Goal: Task Accomplishment & Management: Complete application form

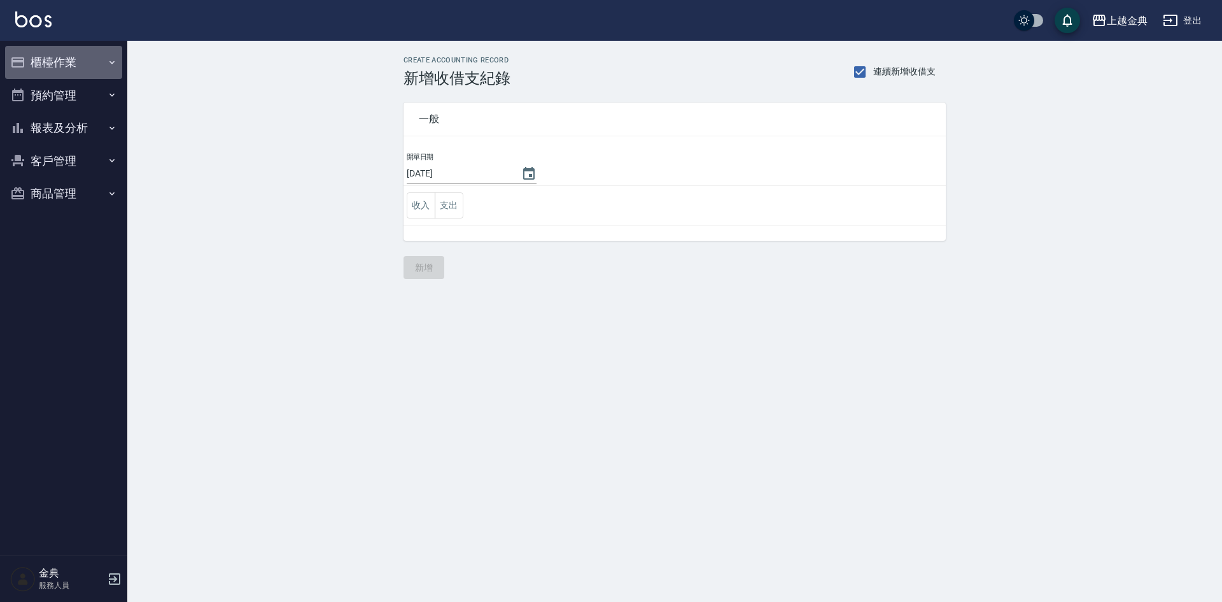
click at [69, 67] on button "櫃檯作業" at bounding box center [63, 62] width 117 height 33
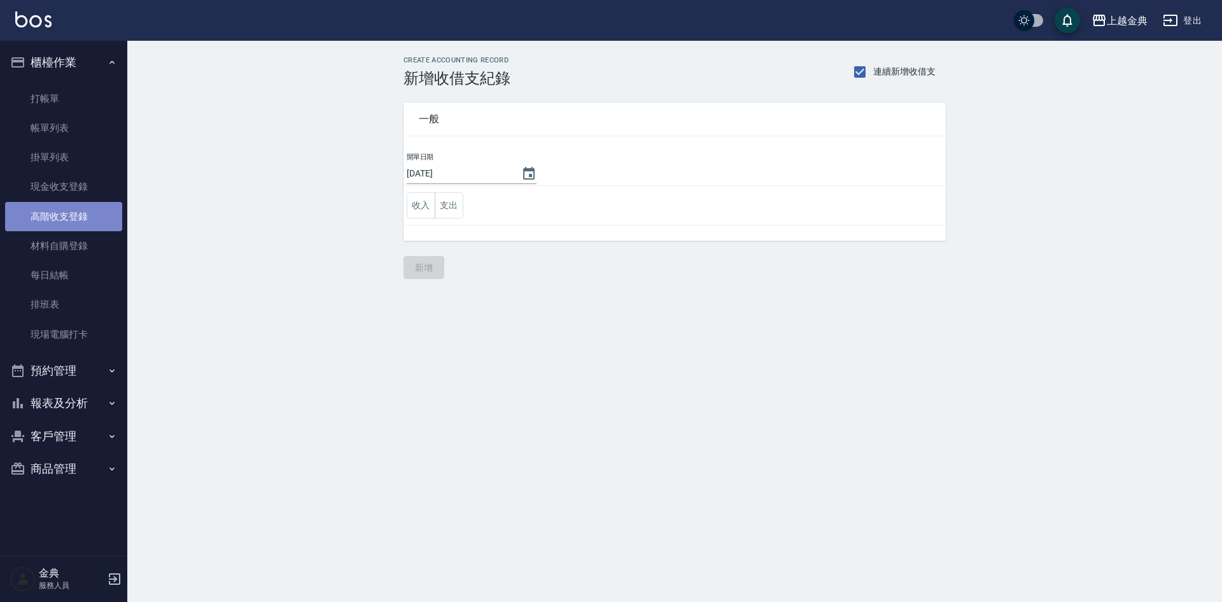
click at [103, 220] on link "高階收支登錄" at bounding box center [63, 216] width 117 height 29
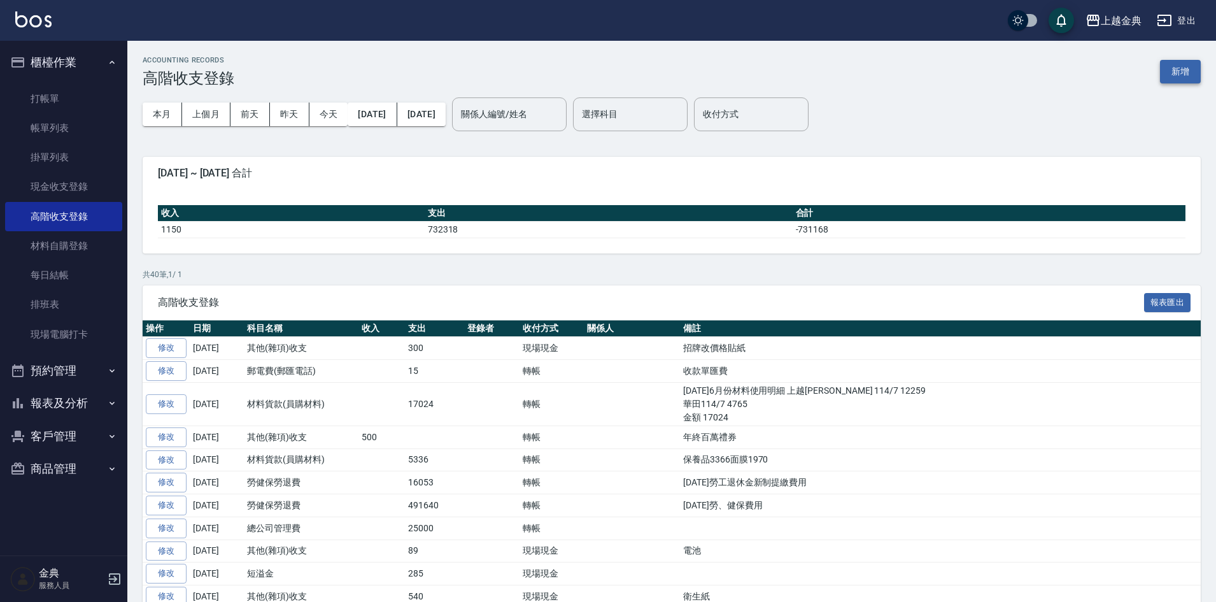
click at [1171, 71] on button "新增" at bounding box center [1180, 72] width 41 height 24
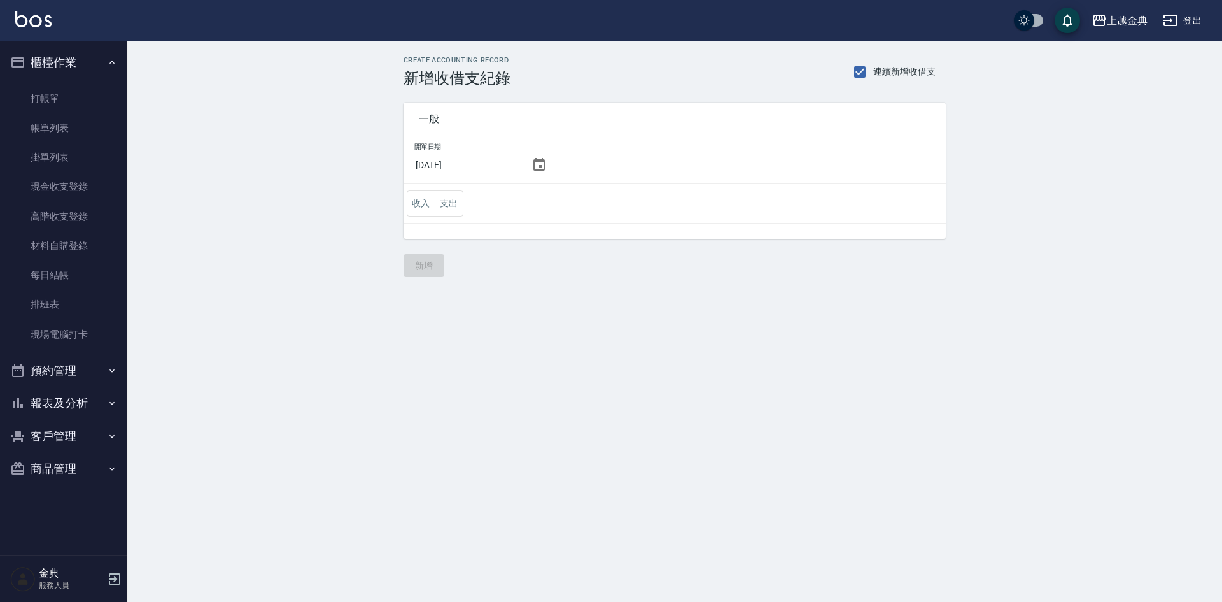
click at [464, 214] on td "收入 支出" at bounding box center [675, 203] width 542 height 39
click at [441, 205] on button "支出" at bounding box center [449, 203] width 29 height 26
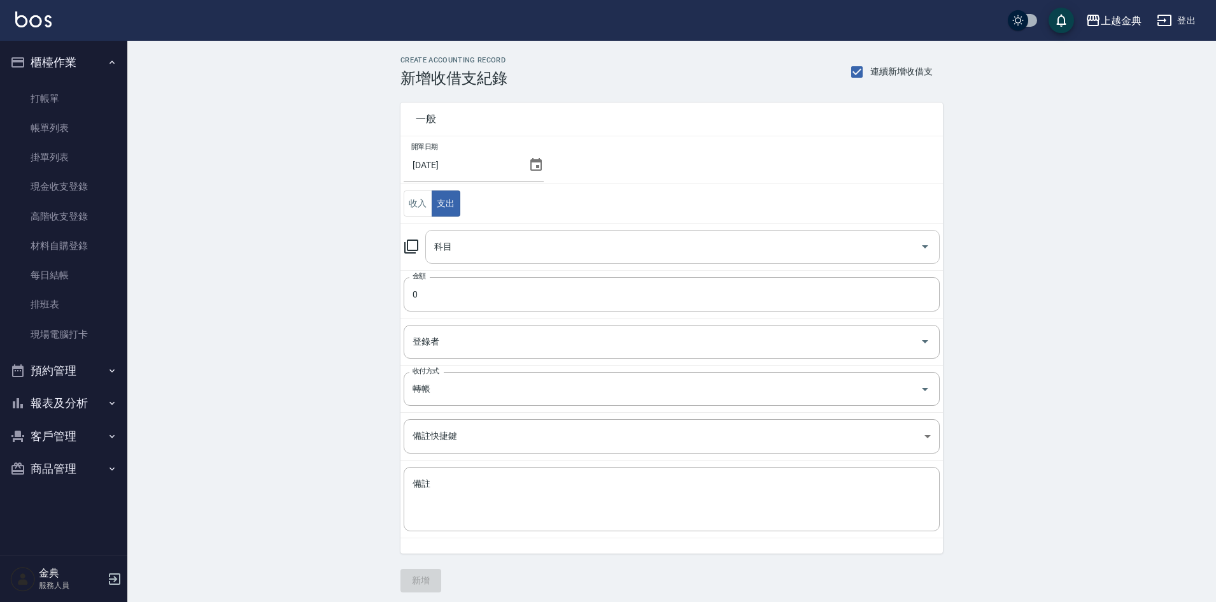
click at [468, 262] on div "科目" at bounding box center [682, 247] width 514 height 34
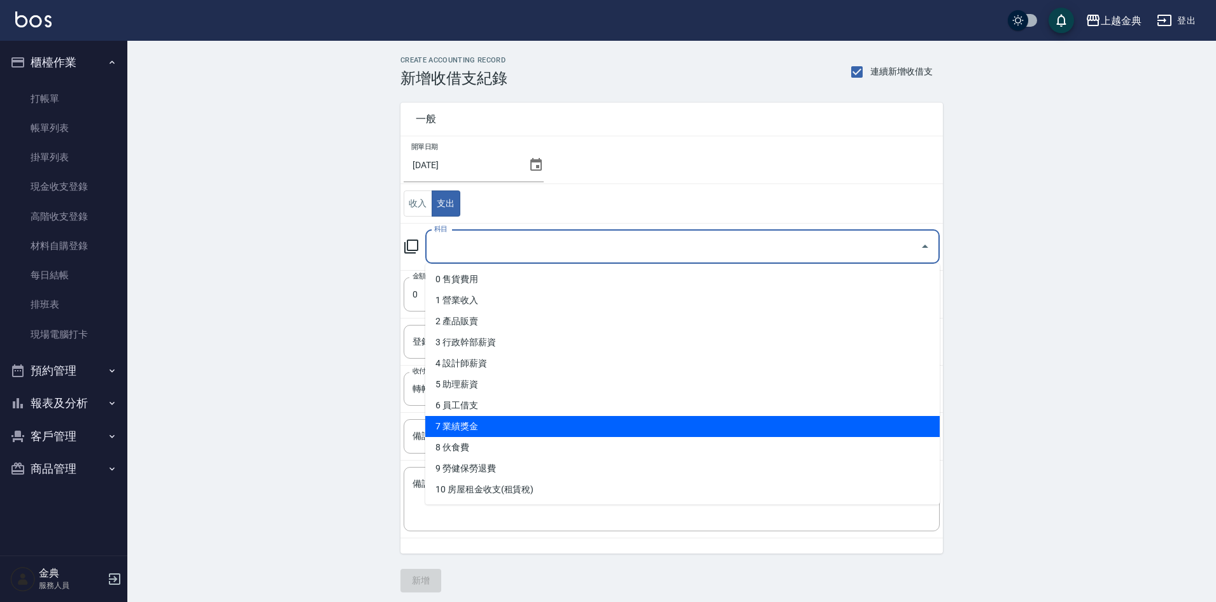
click at [555, 418] on li "7 業績獎金" at bounding box center [682, 426] width 514 height 21
type input "7 業績獎金"
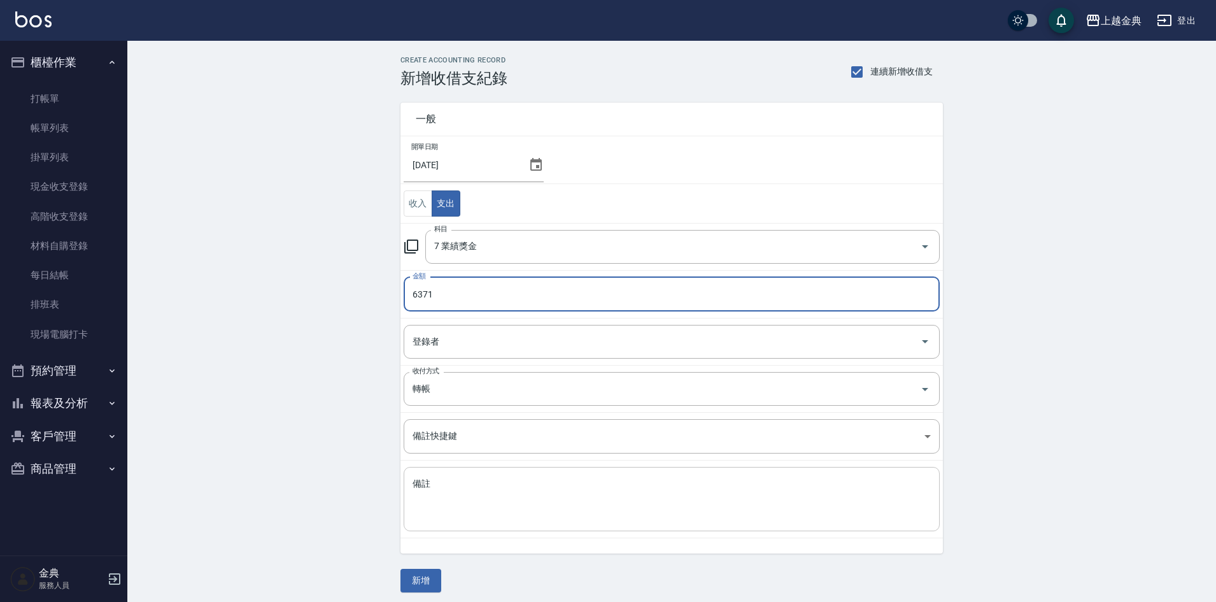
type input "6371"
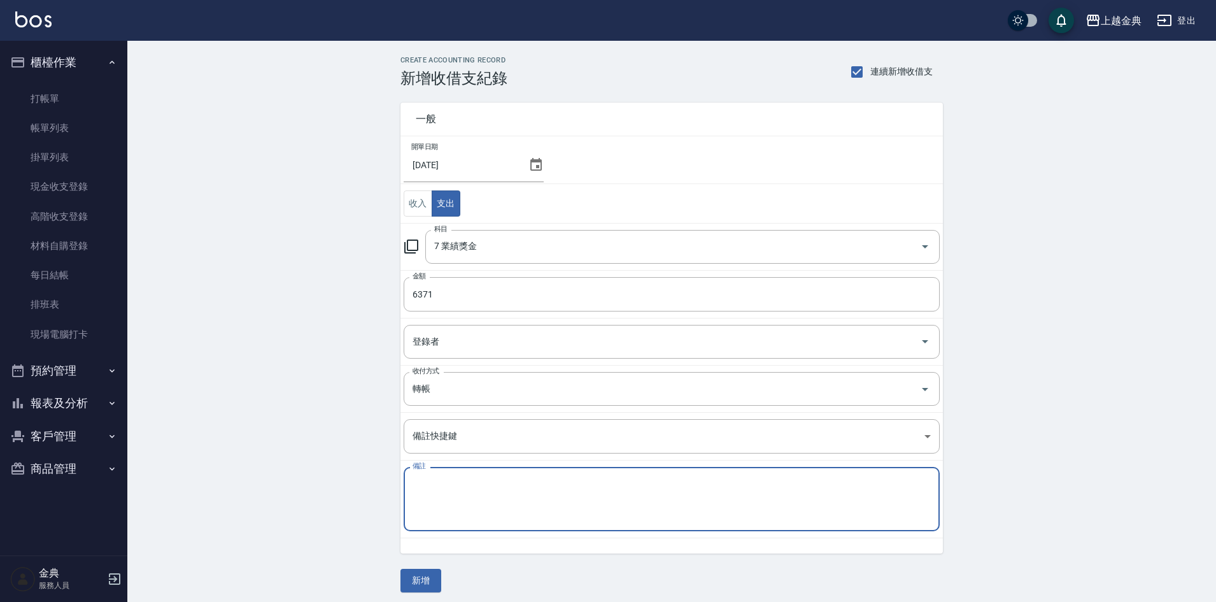
click at [466, 500] on textarea "備註" at bounding box center [672, 498] width 518 height 43
click at [451, 330] on input "登錄者" at bounding box center [661, 341] width 505 height 22
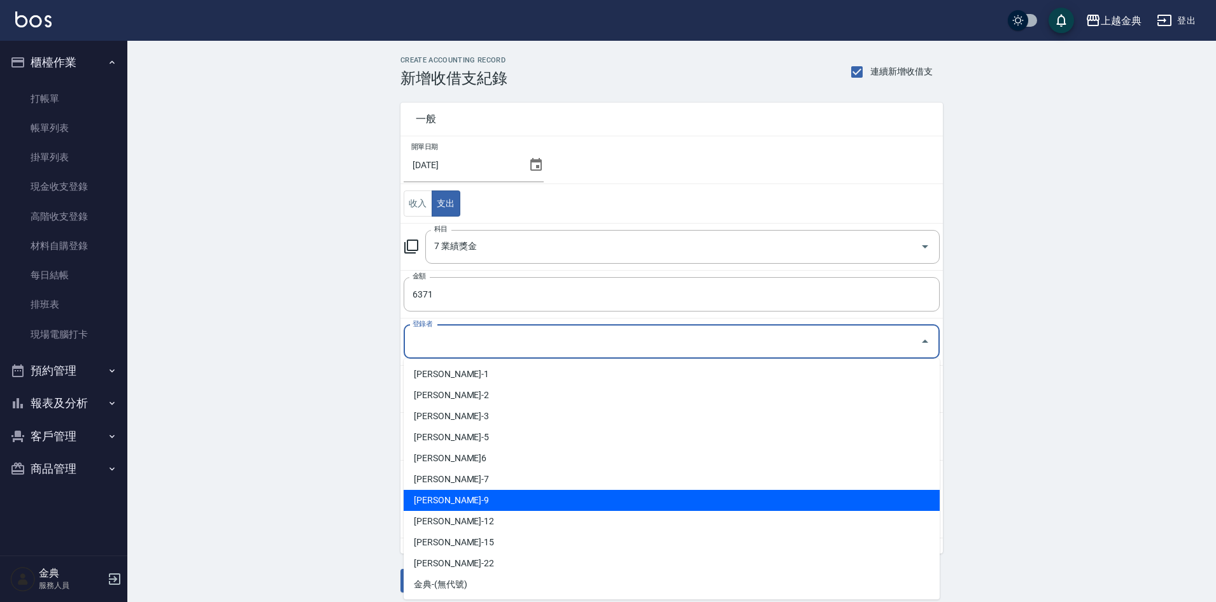
click at [457, 506] on li "[PERSON_NAME]-9" at bounding box center [672, 500] width 536 height 21
type input "[PERSON_NAME]-9"
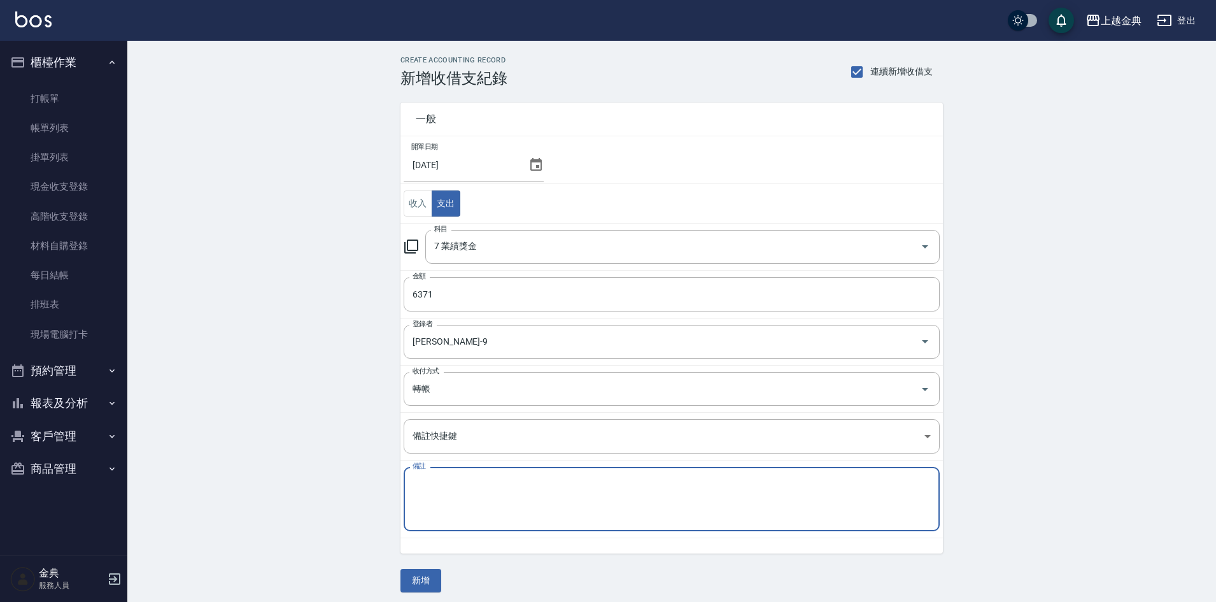
click at [462, 517] on textarea "備註" at bounding box center [672, 498] width 518 height 43
type textarea "6"
type textarea "f"
type textarea "欠款6305+支票手續費30+郵寄+費用36"
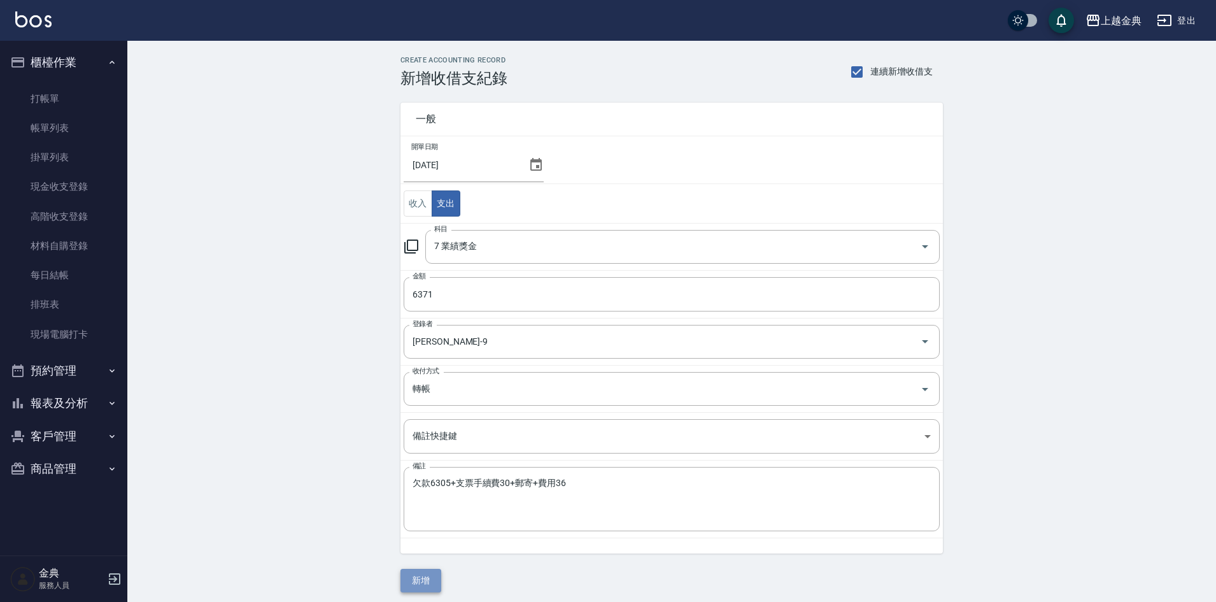
click at [421, 586] on button "新增" at bounding box center [420, 580] width 41 height 24
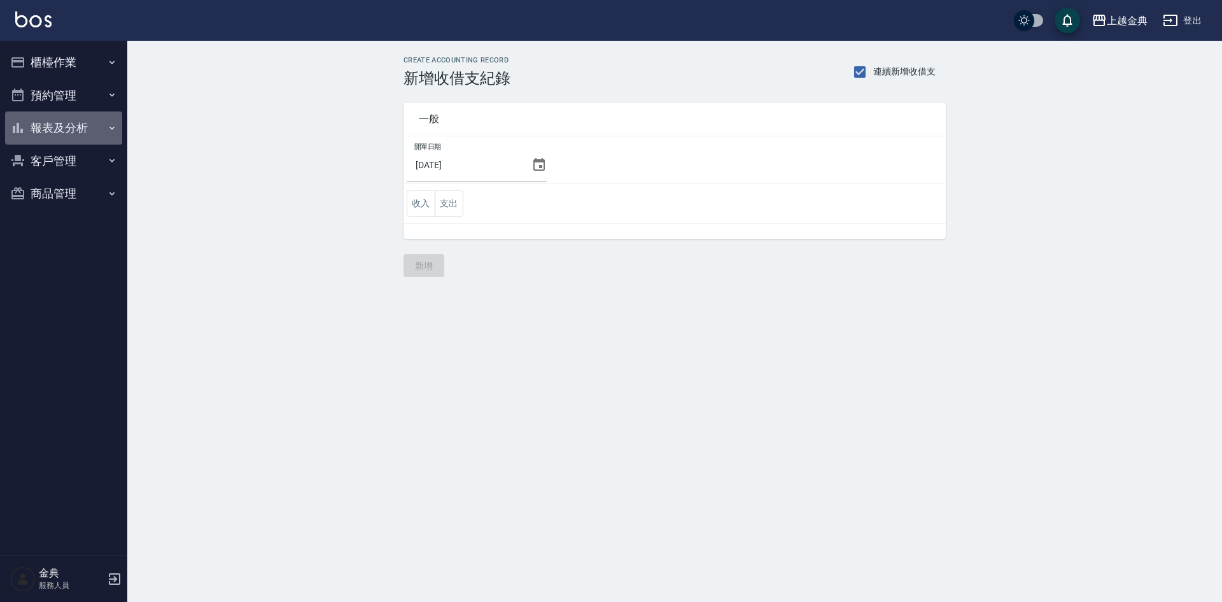
click at [53, 120] on button "報表及分析" at bounding box center [63, 127] width 117 height 33
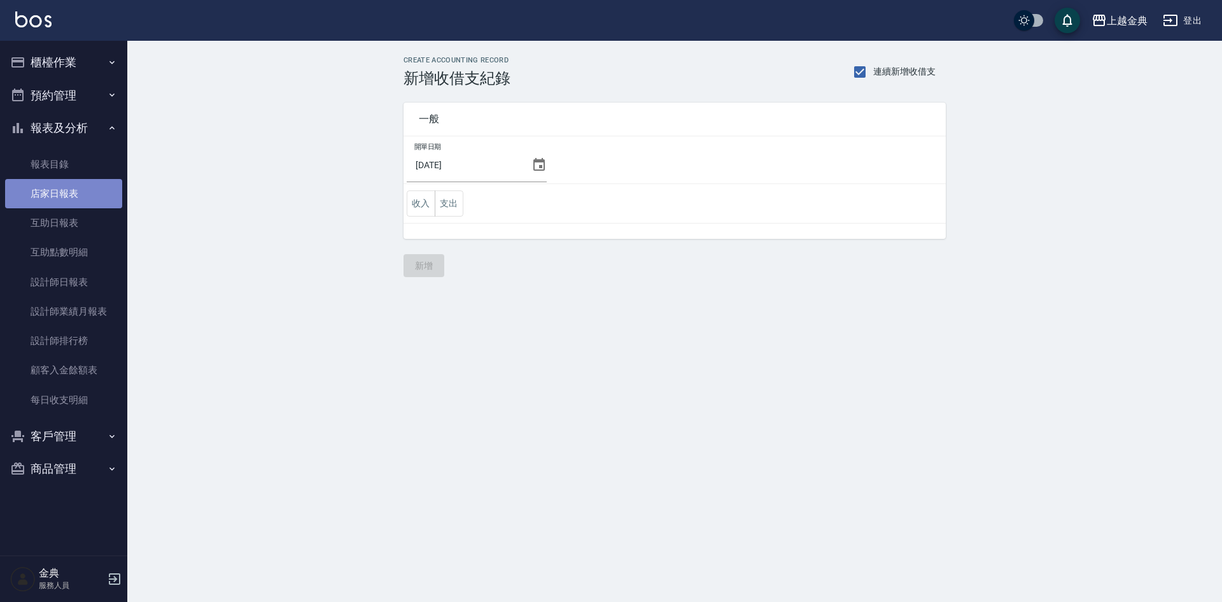
click at [67, 196] on link "店家日報表" at bounding box center [63, 193] width 117 height 29
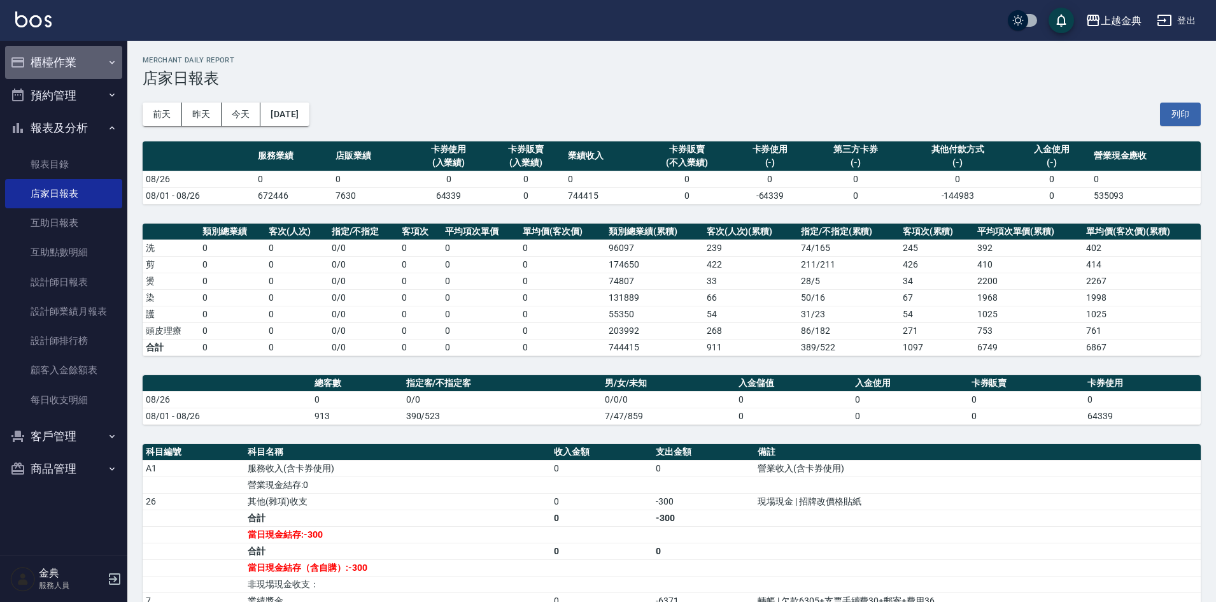
click at [69, 62] on button "櫃檯作業" at bounding box center [63, 62] width 117 height 33
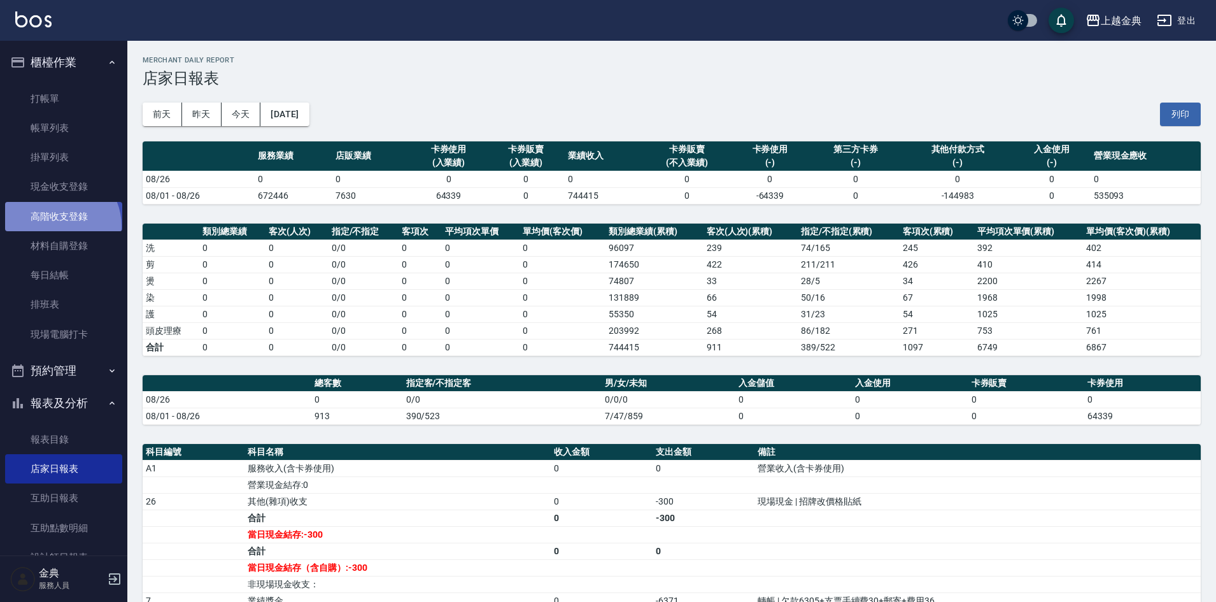
click at [57, 225] on link "高階收支登錄" at bounding box center [63, 216] width 117 height 29
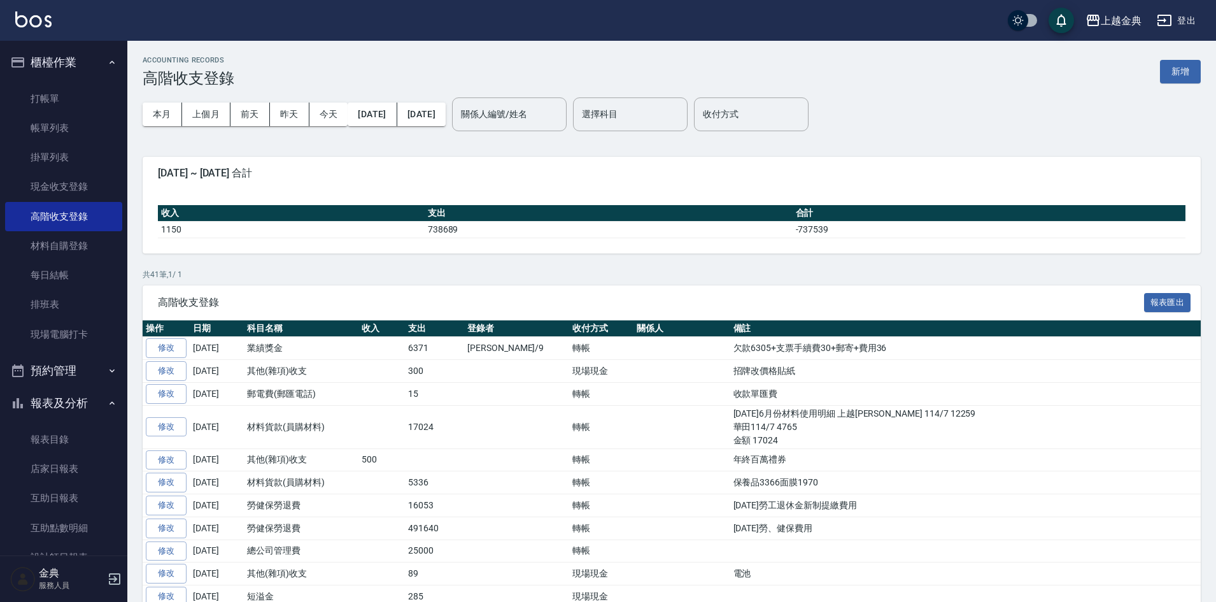
click at [157, 342] on link "修改" at bounding box center [166, 348] width 41 height 20
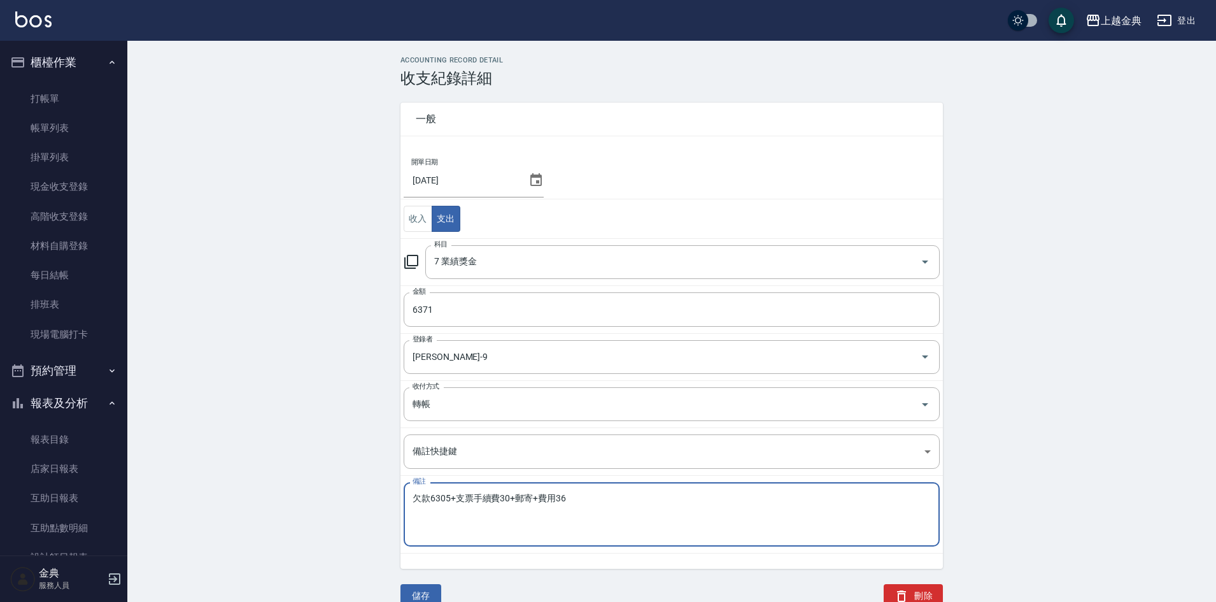
click at [425, 495] on textarea "欠款6305+支票手續費30+郵寄+費用36" at bounding box center [672, 514] width 518 height 43
click at [423, 498] on textarea "款6305+支票手續費30+郵寄+費用36" at bounding box center [672, 514] width 518 height 43
type textarea "款6305+支票手續費30+郵寄+費用36"
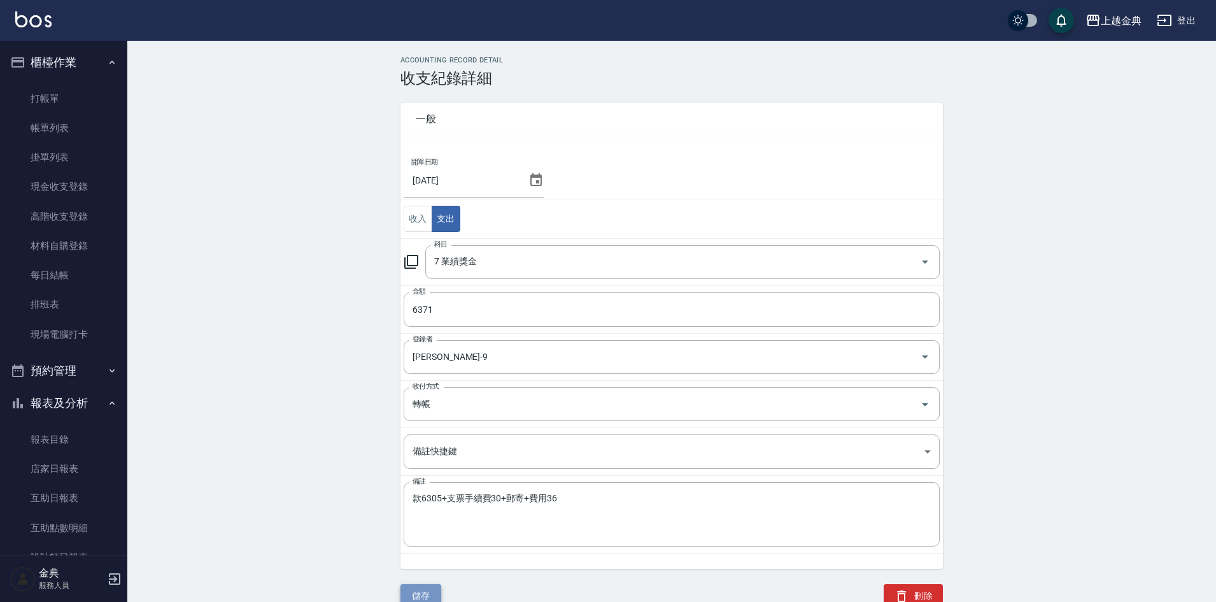
click at [414, 594] on button "儲存" at bounding box center [420, 596] width 41 height 24
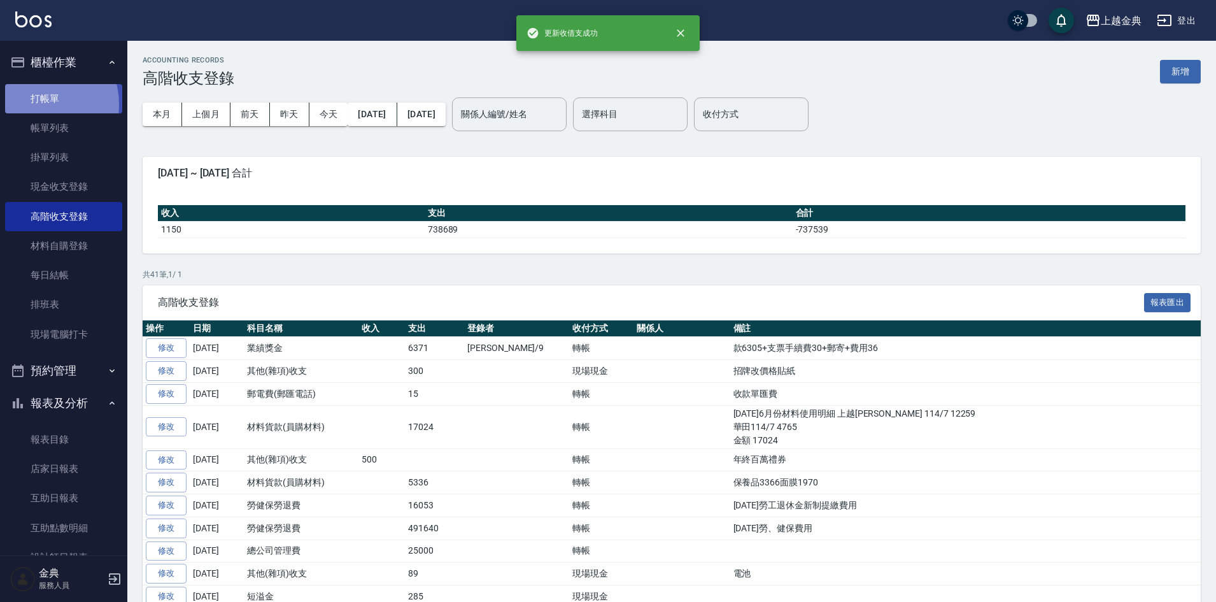
click at [31, 104] on link "打帳單" at bounding box center [63, 98] width 117 height 29
